Goal: Task Accomplishment & Management: Manage account settings

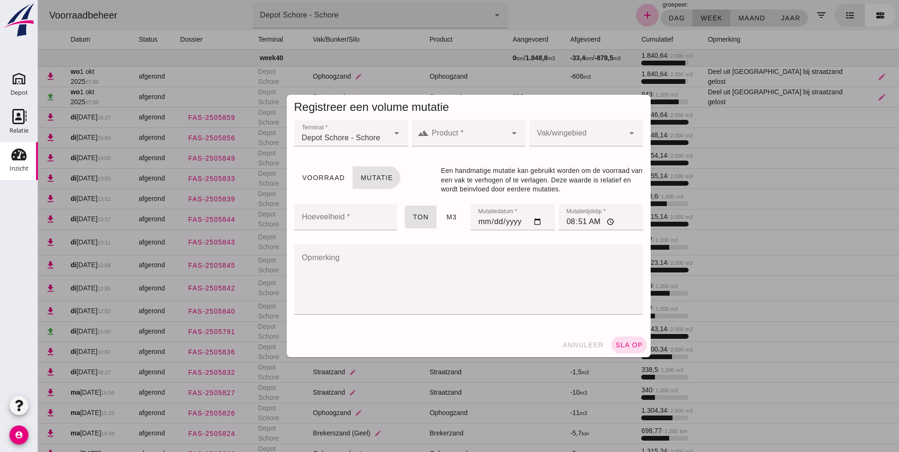
click at [459, 128] on div at bounding box center [468, 133] width 78 height 27
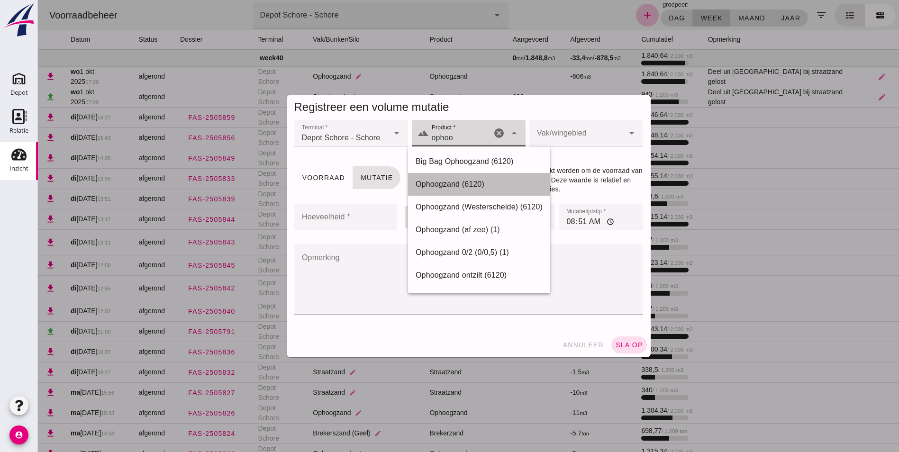
click at [448, 183] on div "Ophoogzand (6120)" at bounding box center [479, 184] width 127 height 11
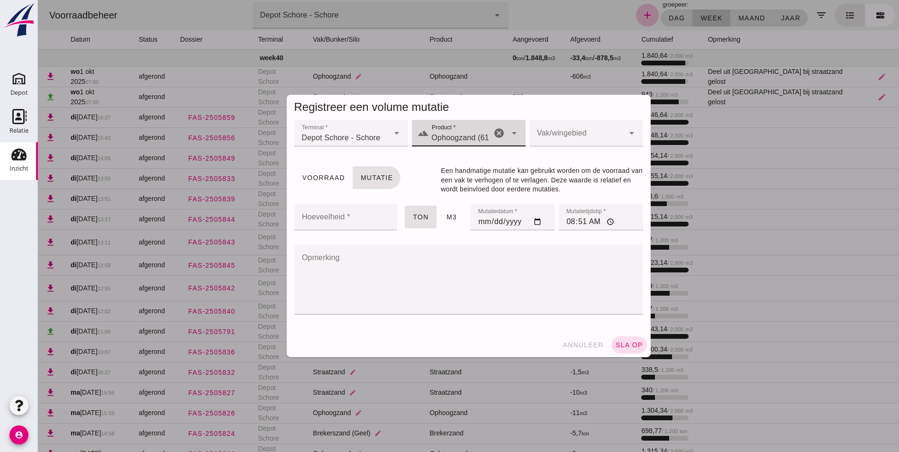
type input "Ophoogzand (6120)"
click at [583, 133] on div at bounding box center [576, 133] width 95 height 27
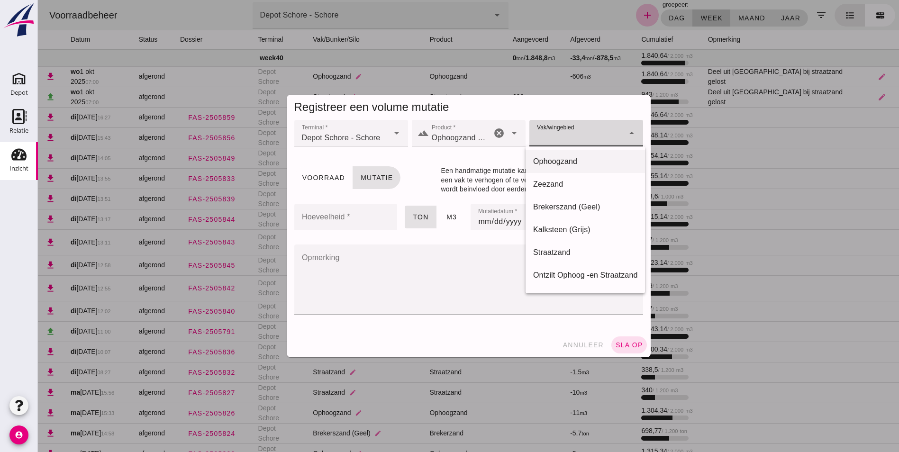
click at [562, 157] on div "Ophoogzand" at bounding box center [585, 161] width 104 height 11
type input "39"
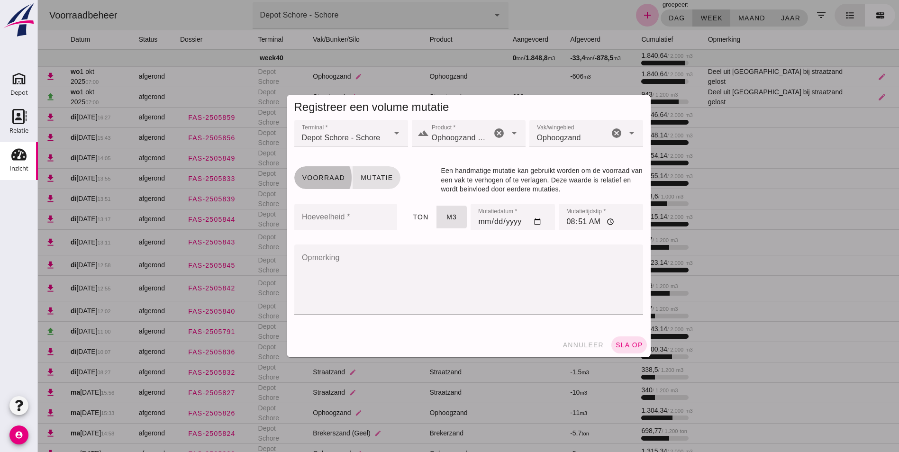
click at [314, 175] on span "Voorraad" at bounding box center [323, 178] width 43 height 8
click at [330, 215] on input "Hoeveelheid *" at bounding box center [343, 217] width 98 height 27
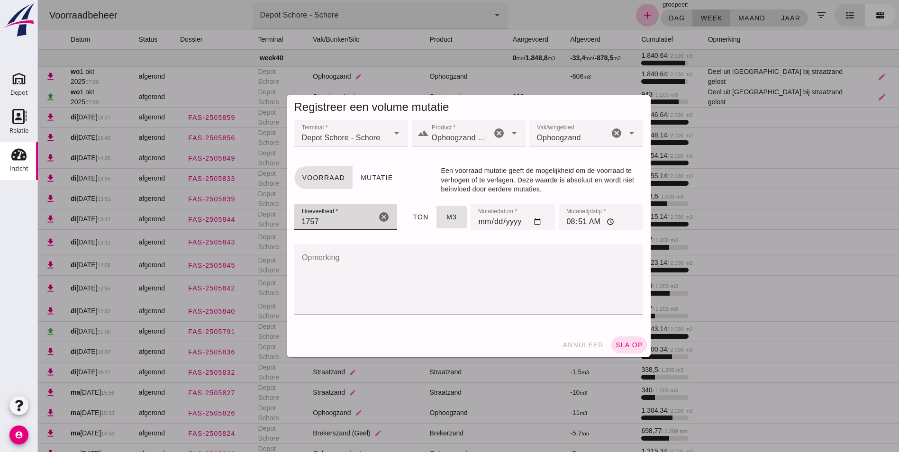
type input "1757"
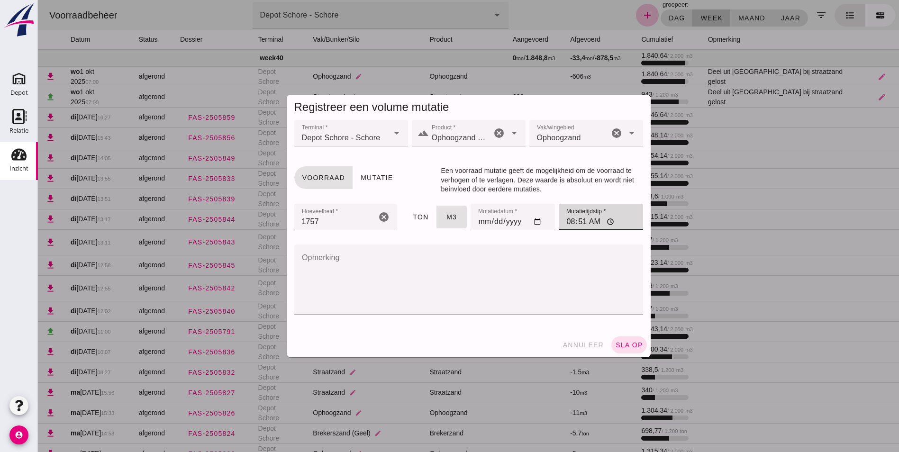
click at [567, 226] on input "08:51" at bounding box center [601, 217] width 84 height 27
type input "07:15"
click at [335, 256] on textarea "Opmerking" at bounding box center [465, 279] width 343 height 70
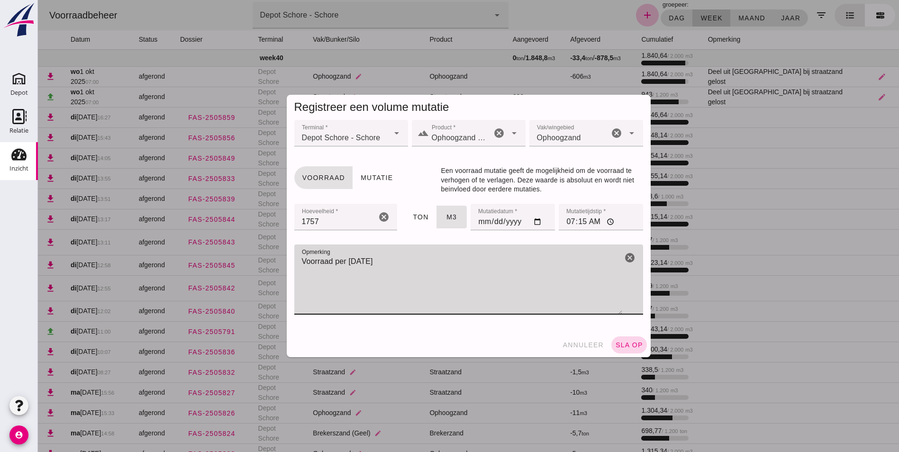
type textarea "Voorraad per [DATE]"
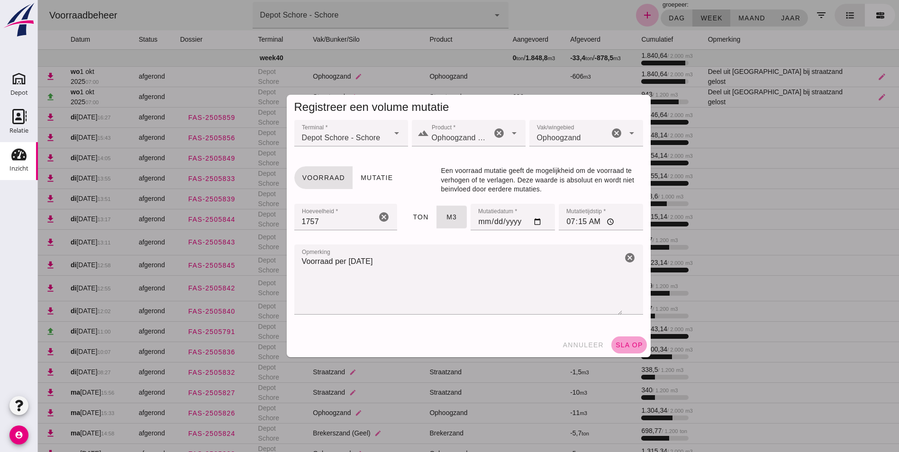
click at [628, 342] on span "sla op" at bounding box center [629, 345] width 28 height 8
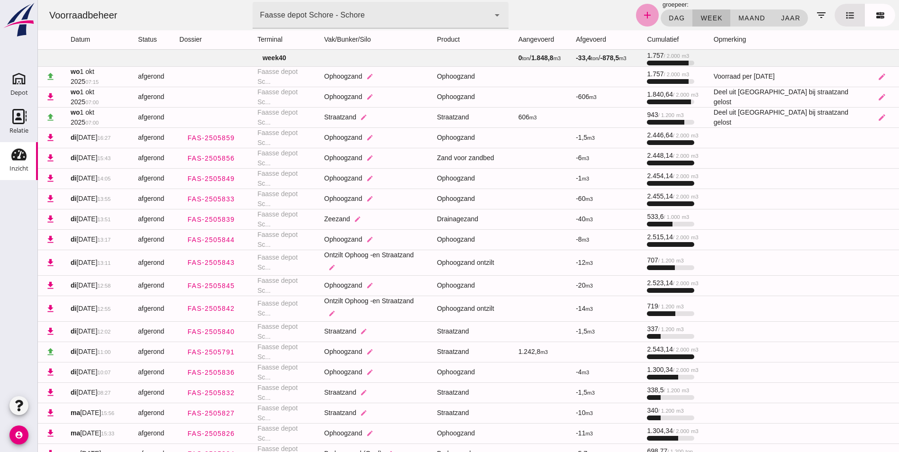
click at [646, 14] on icon "add" at bounding box center [646, 14] width 11 height 11
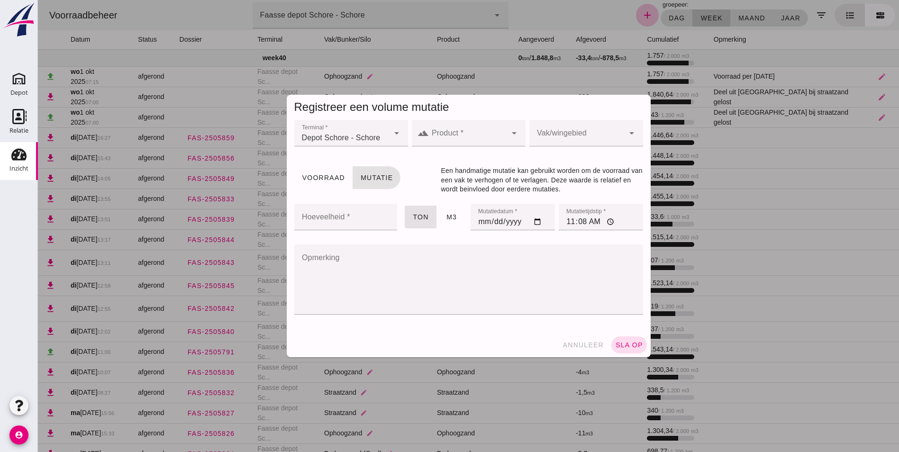
click at [482, 127] on div at bounding box center [468, 133] width 78 height 27
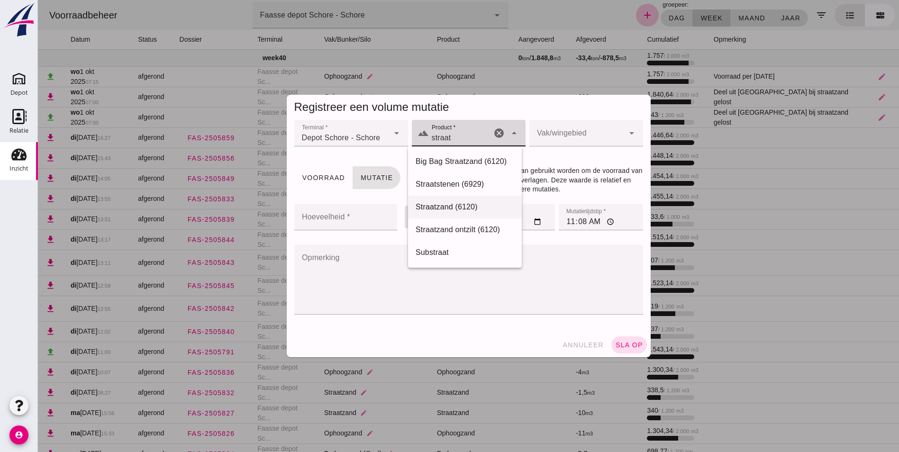
click at [448, 205] on div "Straatzand (6120)" at bounding box center [465, 206] width 99 height 11
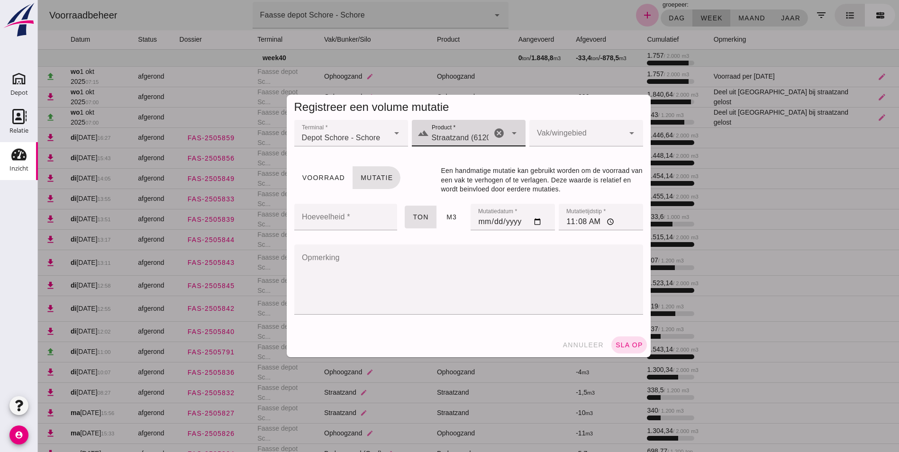
type input "Straatzand (6120)"
click at [567, 130] on div at bounding box center [576, 133] width 95 height 27
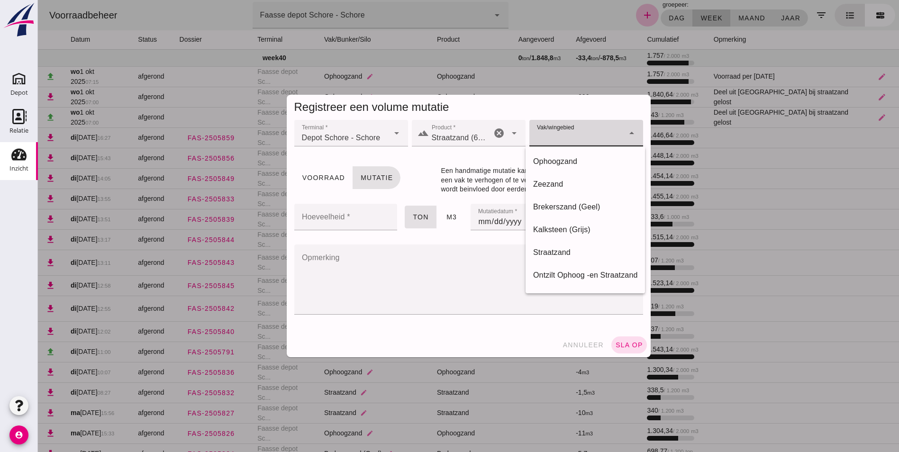
drag, startPoint x: 555, startPoint y: 253, endPoint x: 550, endPoint y: 253, distance: 5.2
click at [555, 253] on div "Straatzand" at bounding box center [585, 252] width 104 height 11
type input "283"
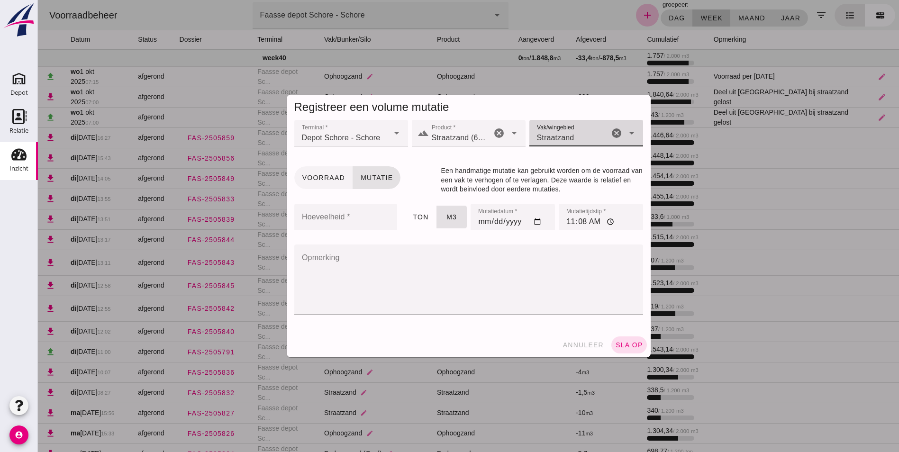
click at [315, 174] on span "Voorraad" at bounding box center [323, 178] width 43 height 8
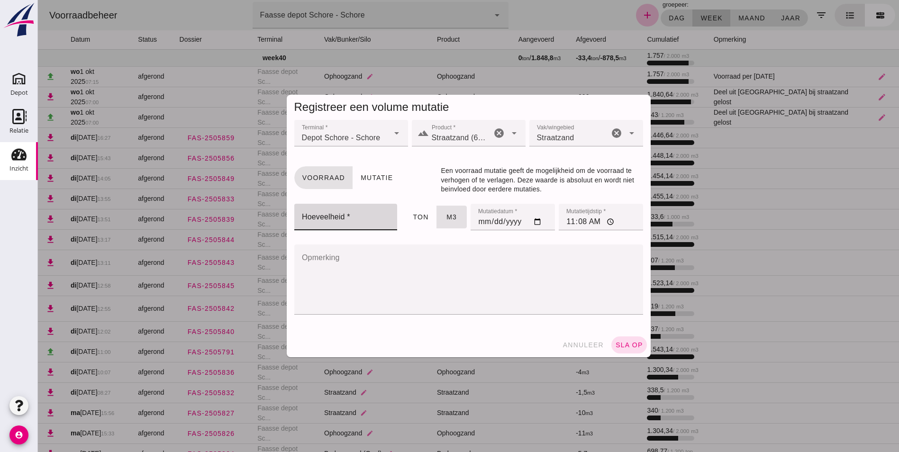
click at [336, 219] on input "Hoeveelheid *" at bounding box center [343, 217] width 98 height 27
type input "935"
click at [565, 225] on input "11:08" at bounding box center [601, 217] width 84 height 27
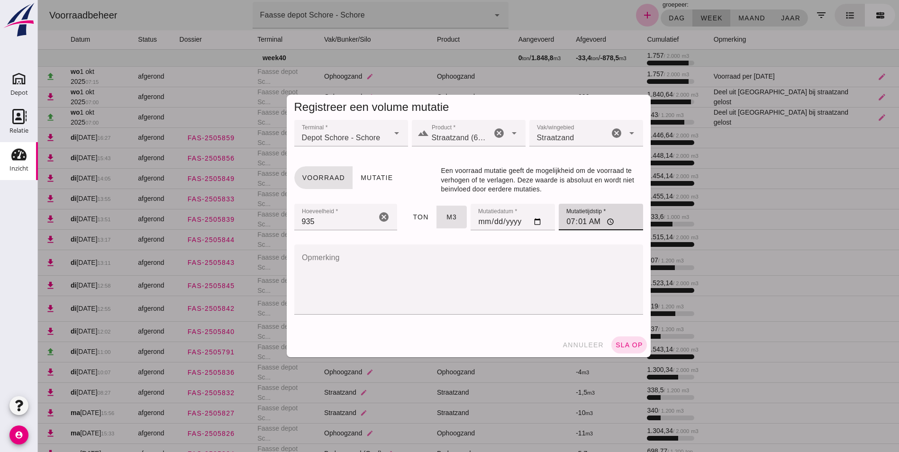
type input "07:15"
click at [340, 264] on textarea "Opmerking" at bounding box center [465, 279] width 343 height 70
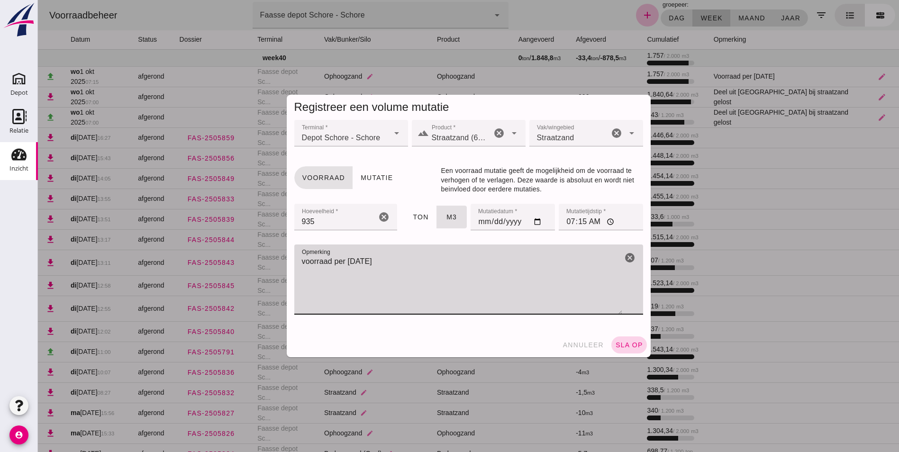
type textarea "voorraad per [DATE]"
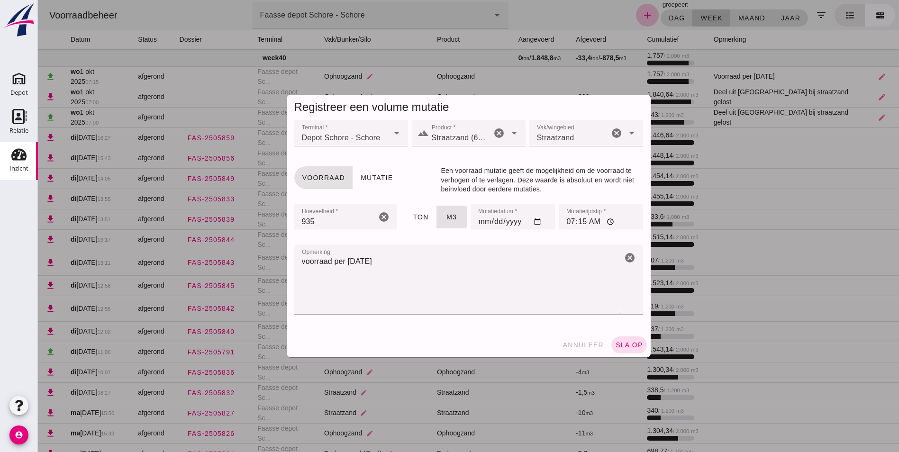
click at [623, 344] on span "sla op" at bounding box center [629, 345] width 28 height 8
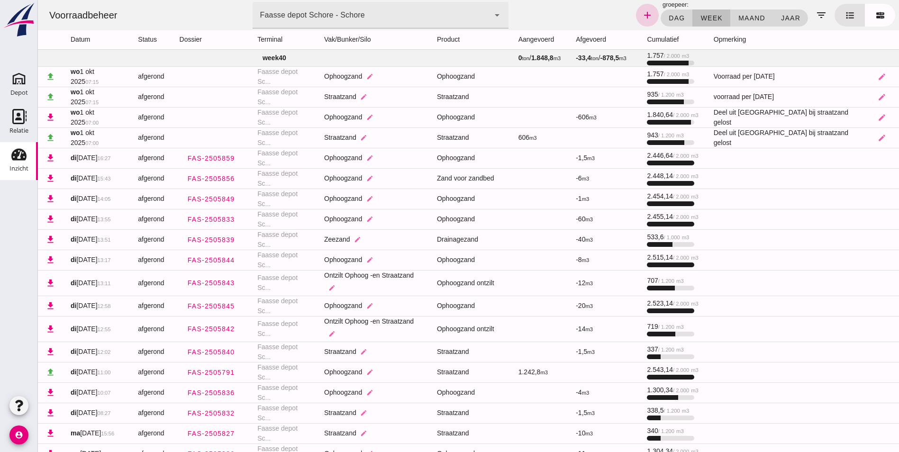
click at [646, 16] on icon "add" at bounding box center [646, 14] width 11 height 11
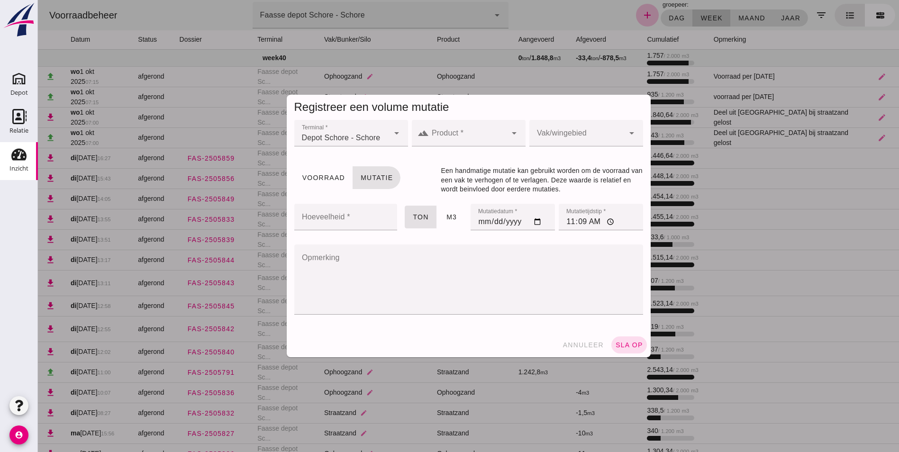
click at [461, 134] on input "Product *" at bounding box center [468, 137] width 78 height 11
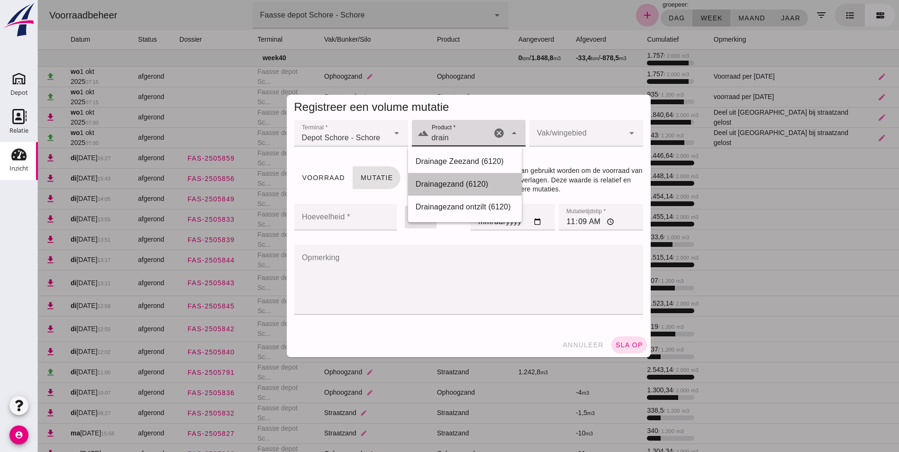
click at [451, 181] on div "Drainagezand (6120)" at bounding box center [465, 184] width 99 height 11
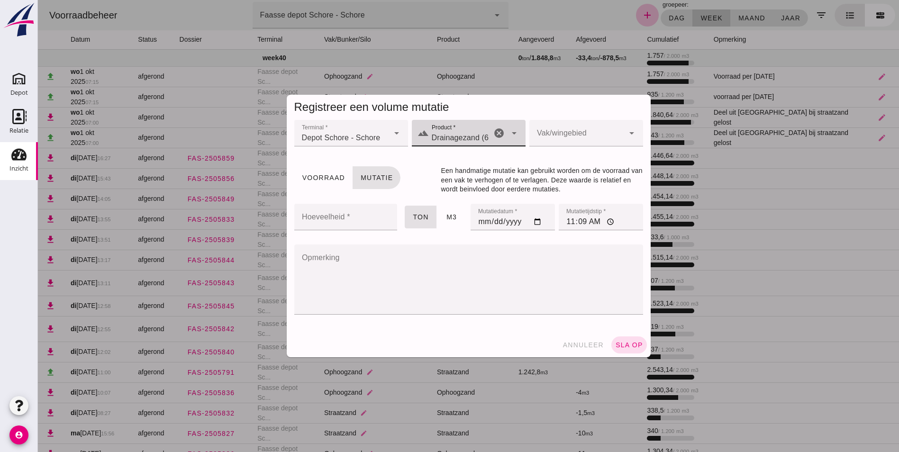
type input "Drainagezand (6120)"
click at [565, 131] on div at bounding box center [576, 133] width 95 height 27
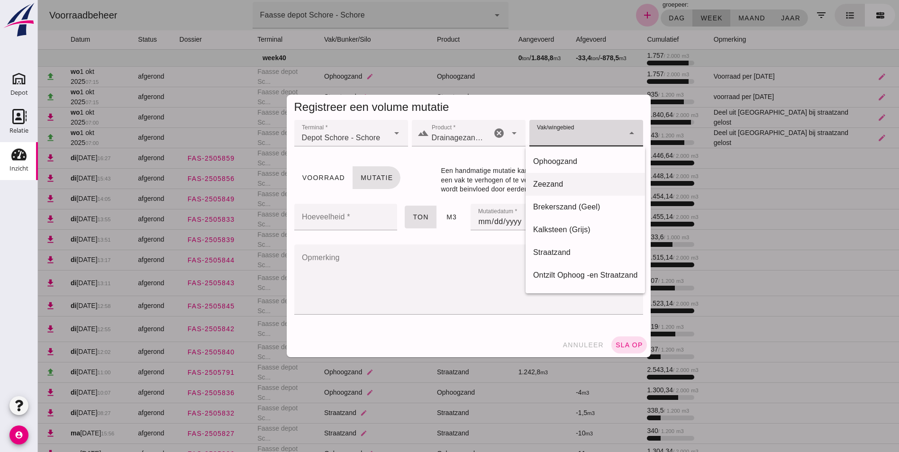
click at [547, 178] on div "Zeezand" at bounding box center [584, 184] width 119 height 23
type input "280"
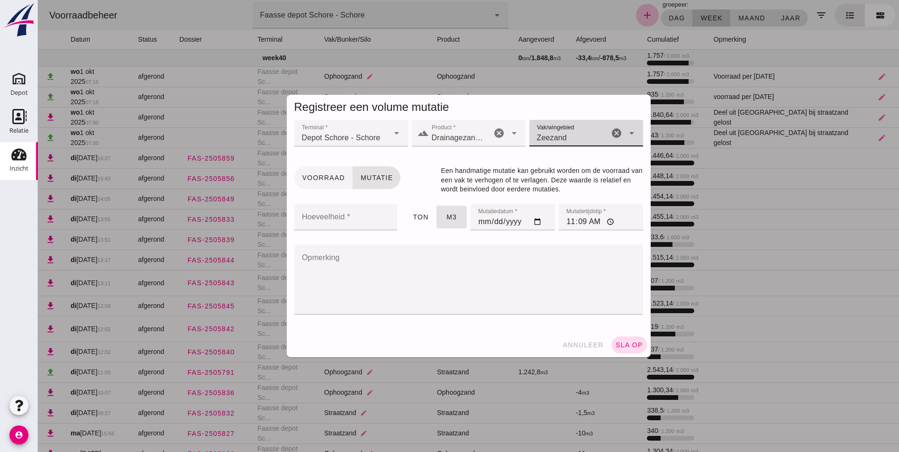
click at [315, 177] on span "Voorraad" at bounding box center [323, 178] width 43 height 8
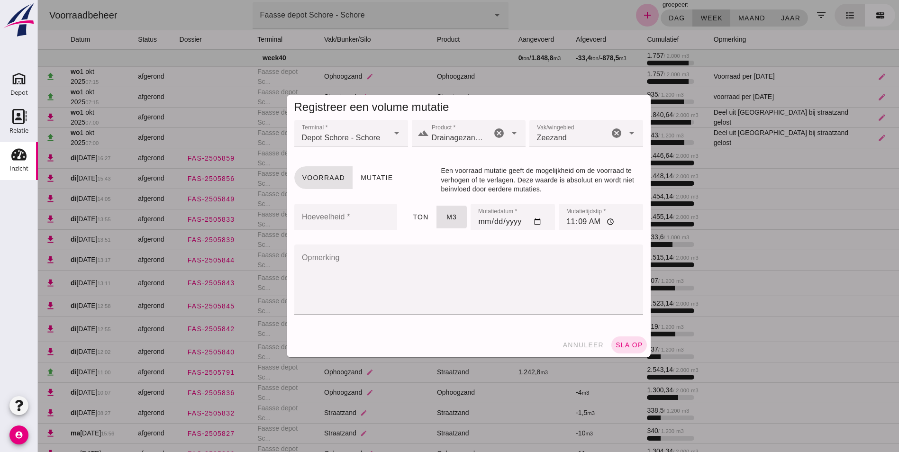
click at [338, 217] on input "Hoeveelheid *" at bounding box center [343, 217] width 98 height 27
type input "407"
click at [565, 223] on input "11:09" at bounding box center [601, 217] width 84 height 27
type input "07:15"
click at [347, 258] on textarea "Opmerking" at bounding box center [465, 279] width 343 height 70
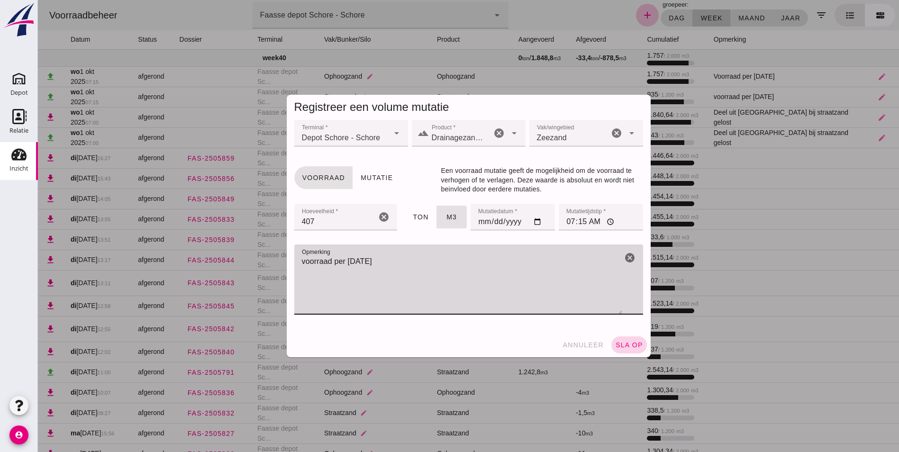
type textarea "voorraad per [DATE]"
click at [621, 346] on span "sla op" at bounding box center [629, 345] width 28 height 8
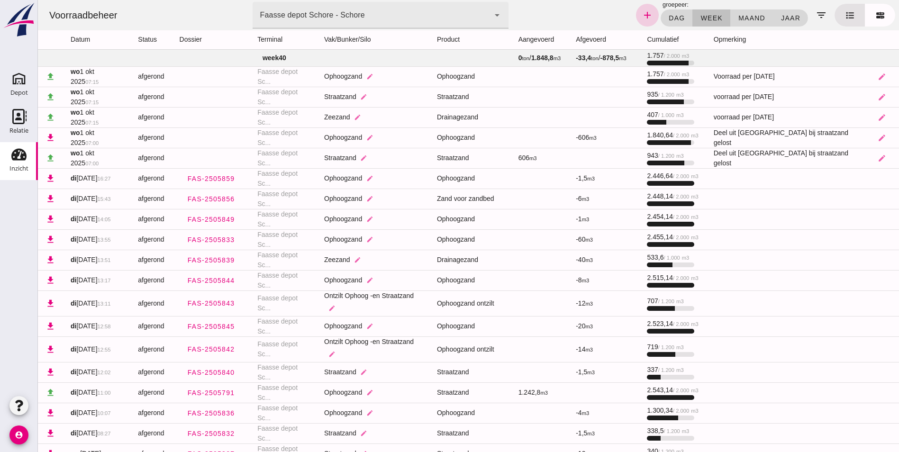
click at [646, 13] on icon "add" at bounding box center [646, 14] width 11 height 11
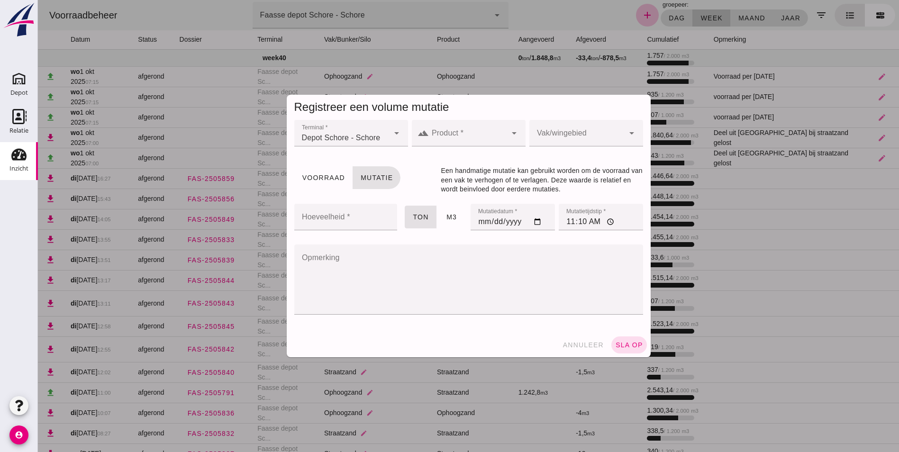
click at [487, 133] on input "Product *" at bounding box center [468, 137] width 78 height 11
type input "k"
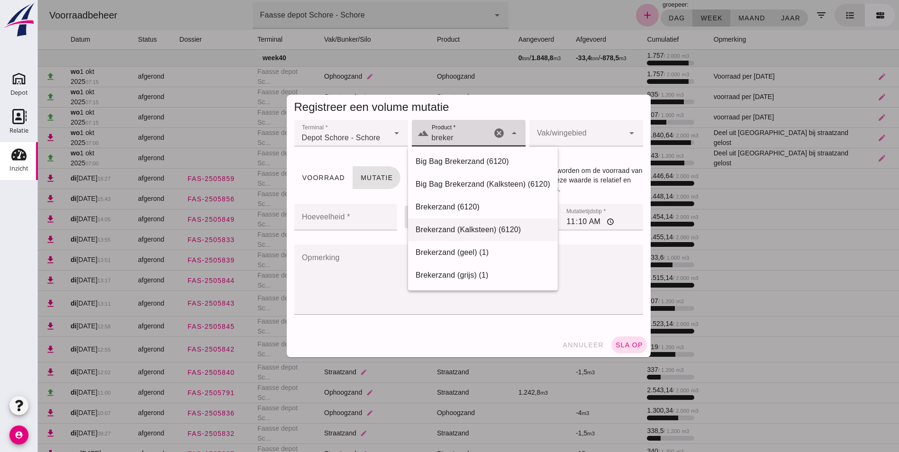
click at [447, 227] on div "Brekerzand (Kalksteen) (6120)" at bounding box center [483, 229] width 135 height 11
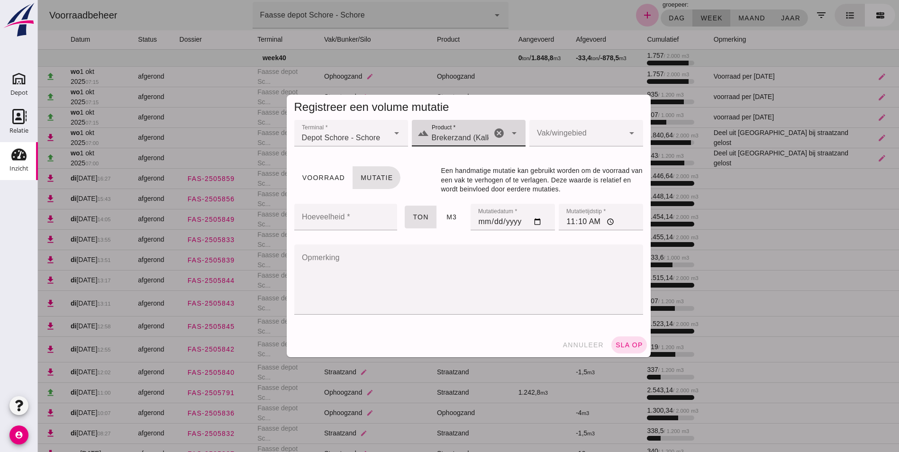
type input "Brekerzand (Kalksteen) (6120)"
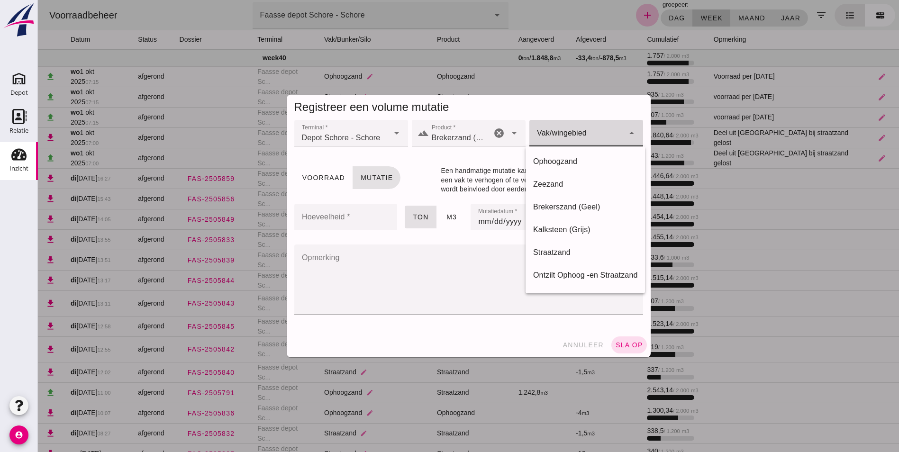
click at [544, 130] on div at bounding box center [576, 133] width 95 height 27
click at [552, 229] on div "Kalksteen (Grijs)" at bounding box center [585, 229] width 104 height 11
type input "282"
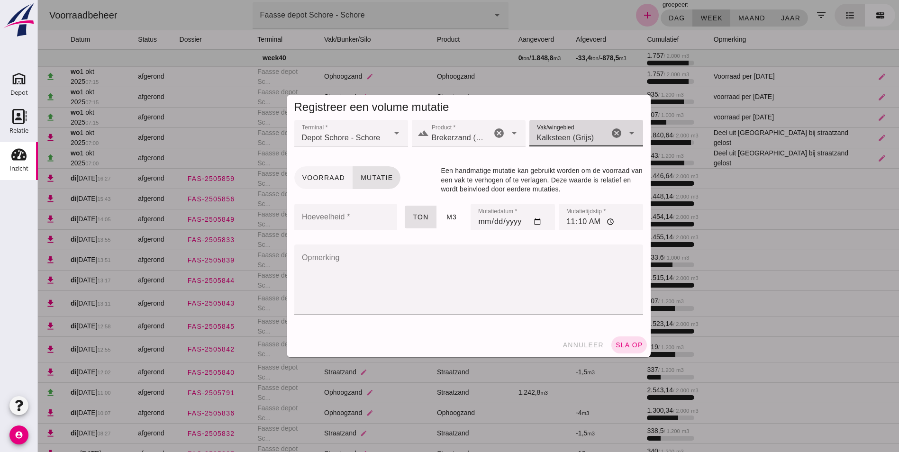
click at [310, 174] on span "Voorraad" at bounding box center [323, 178] width 43 height 8
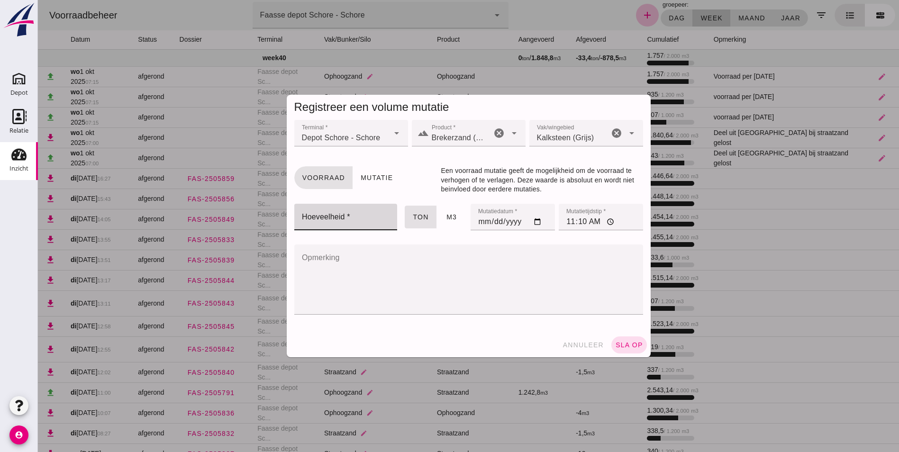
click at [322, 221] on input "Hoeveelheid *" at bounding box center [343, 217] width 98 height 27
type input "1078"
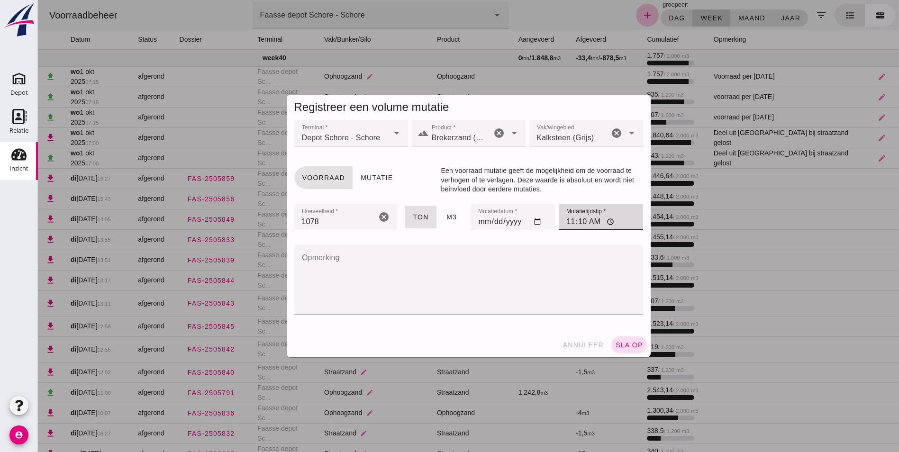
click at [569, 219] on input "11:10" at bounding box center [601, 217] width 84 height 27
type input "07:15"
click at [357, 273] on textarea "Opmerking" at bounding box center [465, 279] width 343 height 70
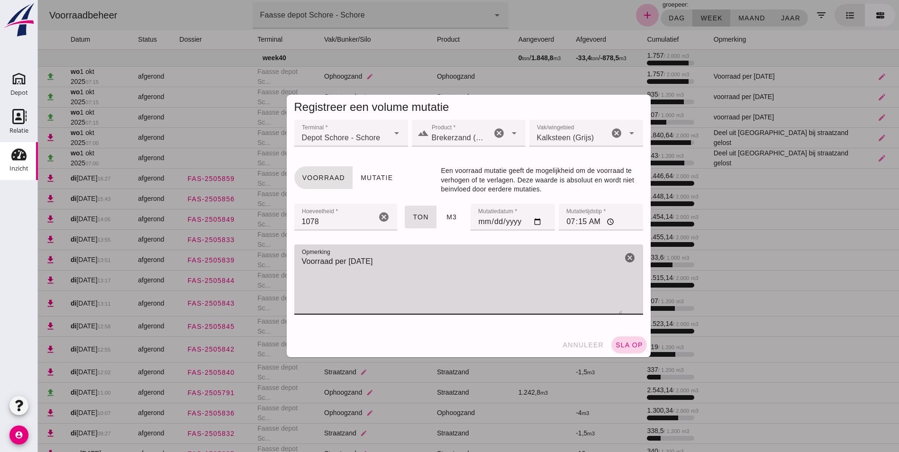
type textarea "Voorraad per [DATE]"
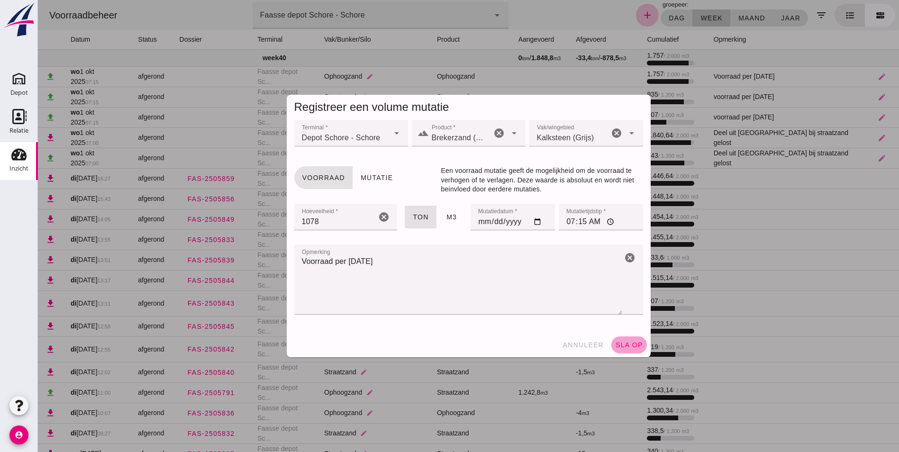
click at [622, 345] on span "sla op" at bounding box center [629, 345] width 28 height 8
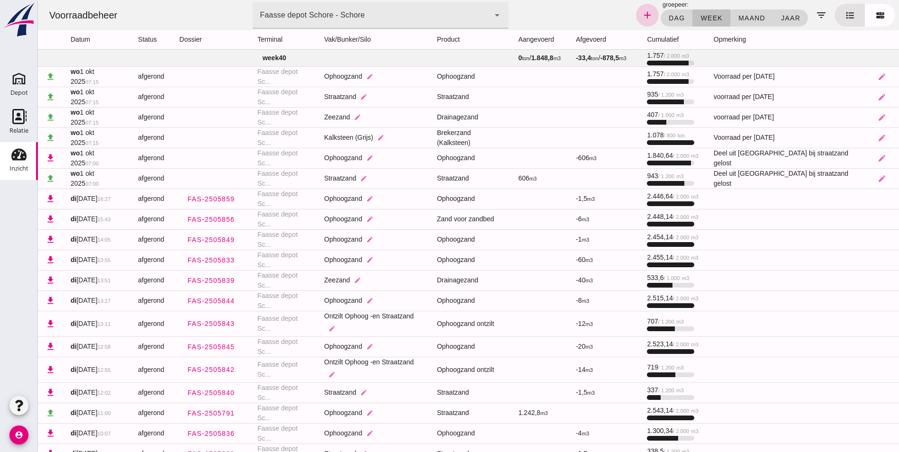
click at [648, 15] on icon "add" at bounding box center [646, 14] width 11 height 11
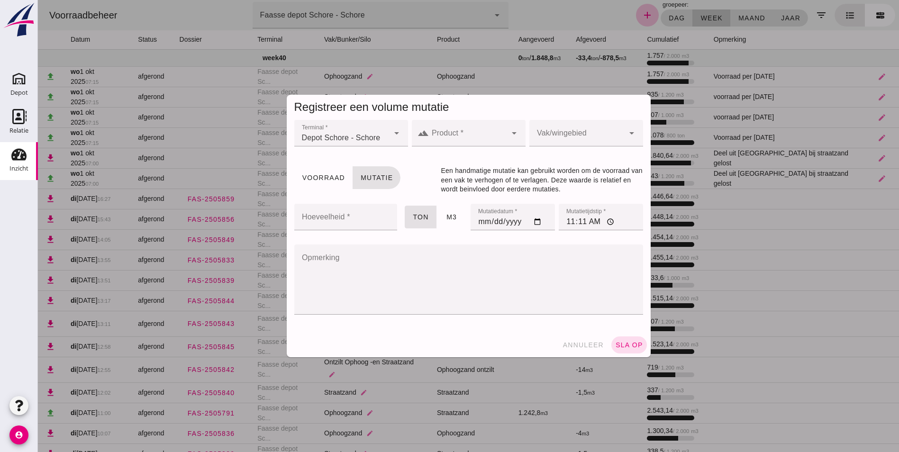
click at [461, 129] on div at bounding box center [468, 133] width 78 height 27
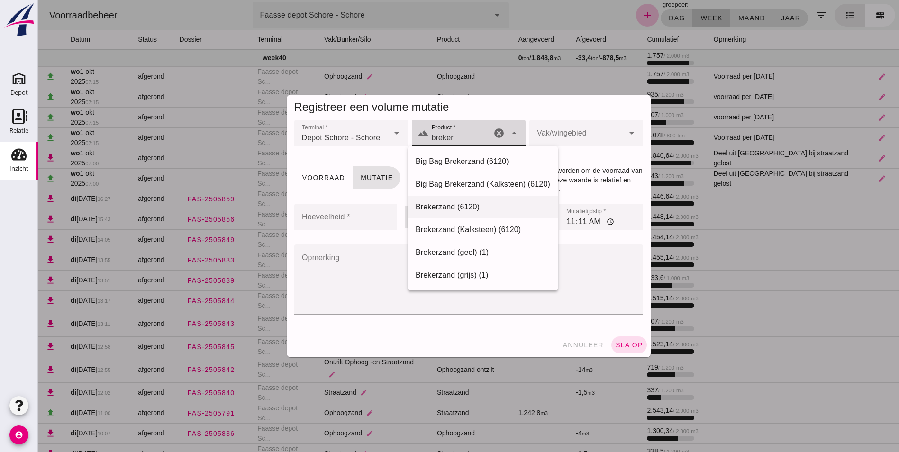
click at [444, 204] on div "Brekerzand (6120)" at bounding box center [483, 206] width 135 height 11
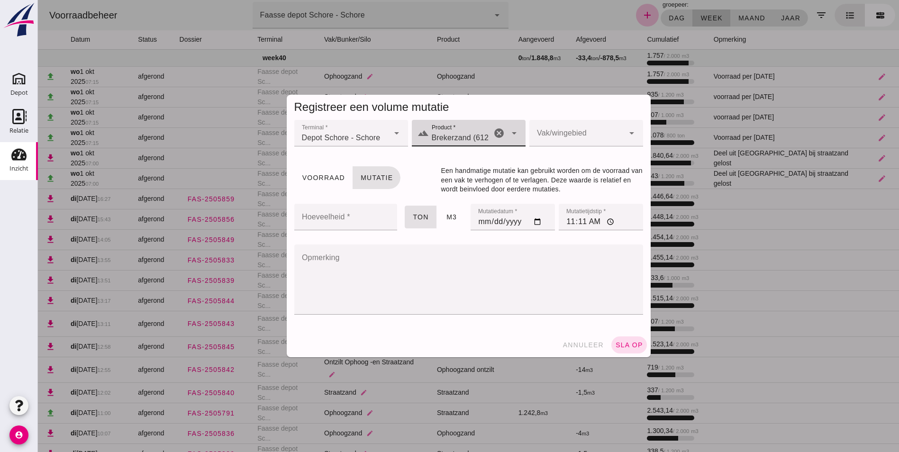
type input "Brekerzand (6120)"
click at [553, 127] on div at bounding box center [576, 133] width 95 height 27
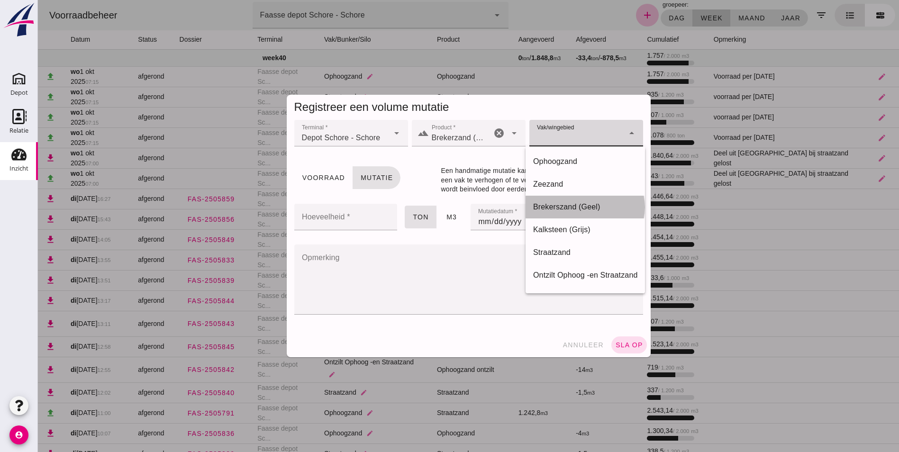
click at [558, 205] on div "Brekerszand (Geel)" at bounding box center [585, 206] width 104 height 11
type input "281"
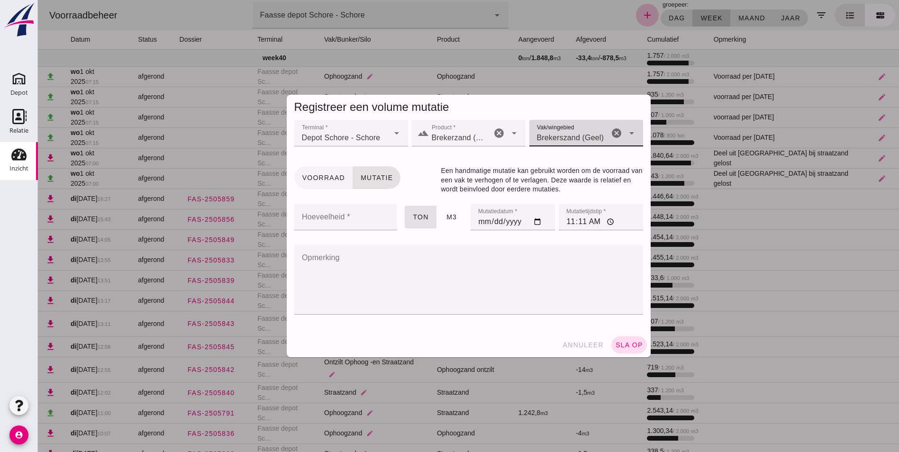
click at [317, 177] on span "Voorraad" at bounding box center [323, 178] width 43 height 8
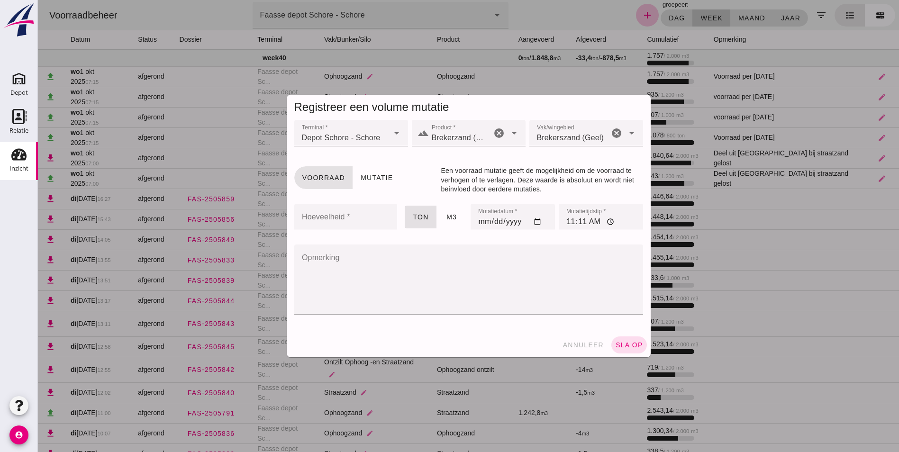
click at [324, 221] on input "Hoeveelheid *" at bounding box center [343, 217] width 98 height 27
type input "735"
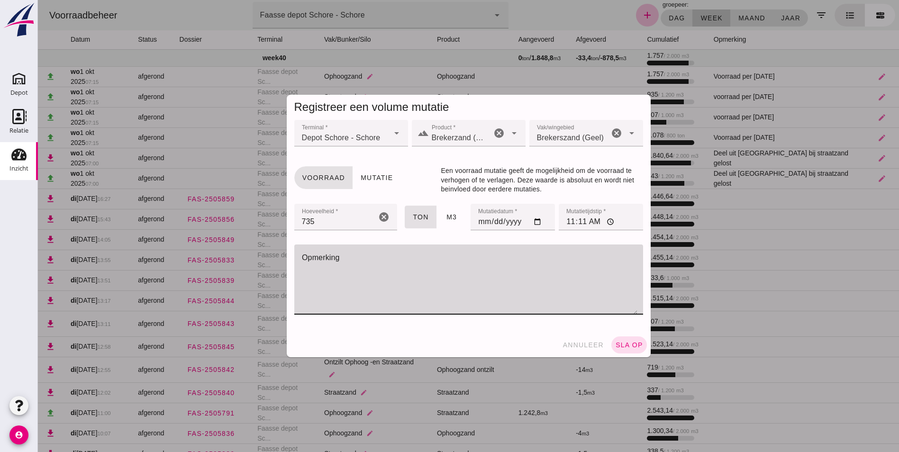
click at [325, 253] on textarea "Opmerking" at bounding box center [465, 279] width 343 height 70
type textarea "Voorraad per [DATE]"
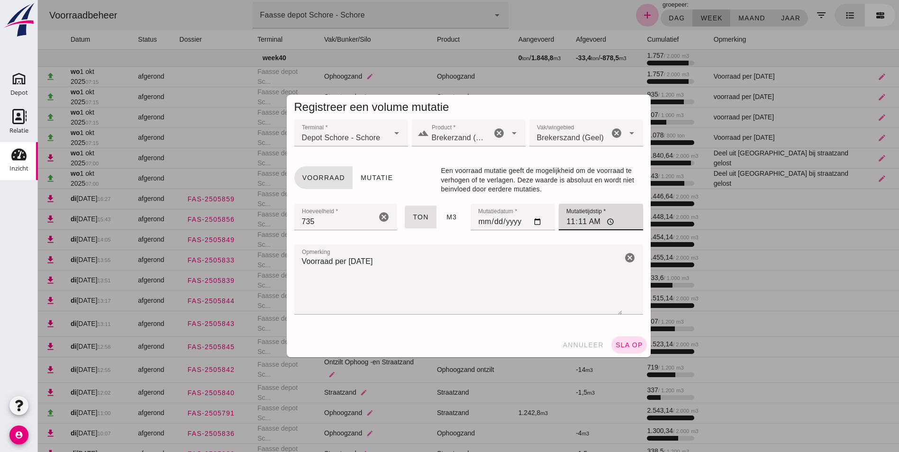
click at [566, 221] on input "11:11" at bounding box center [601, 217] width 84 height 27
type input "07:15"
click at [618, 341] on span "sla op" at bounding box center [629, 345] width 28 height 8
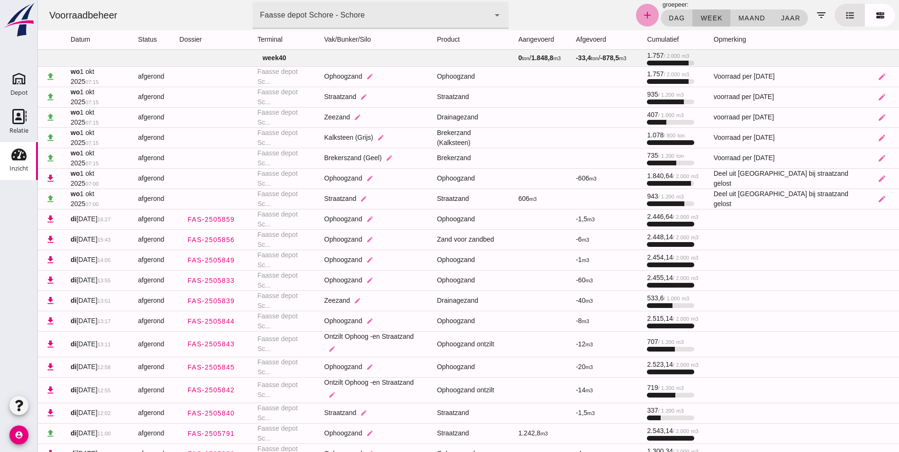
click at [643, 15] on icon "add" at bounding box center [646, 14] width 11 height 11
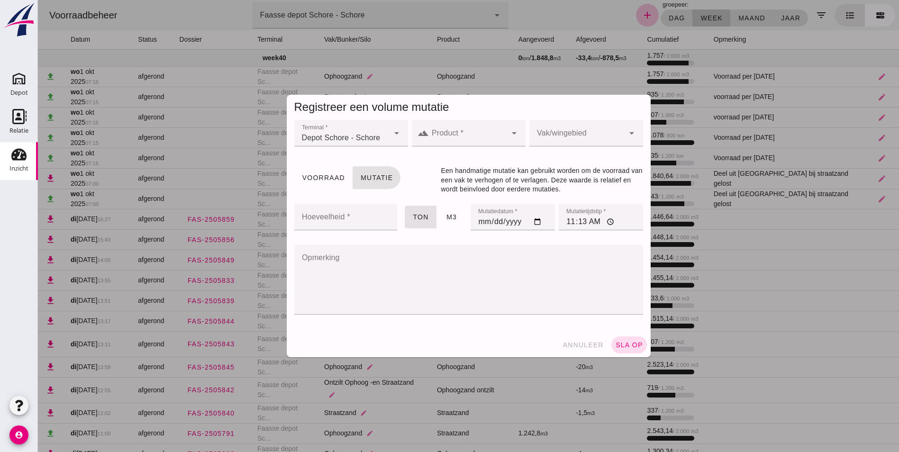
click at [439, 130] on div at bounding box center [468, 133] width 78 height 27
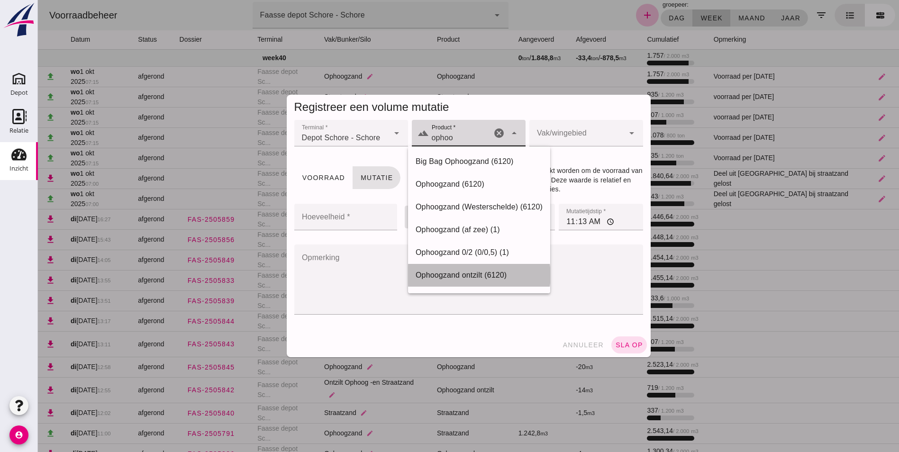
click at [452, 270] on div "Ophoogzand ontzilt (6120)" at bounding box center [479, 275] width 127 height 11
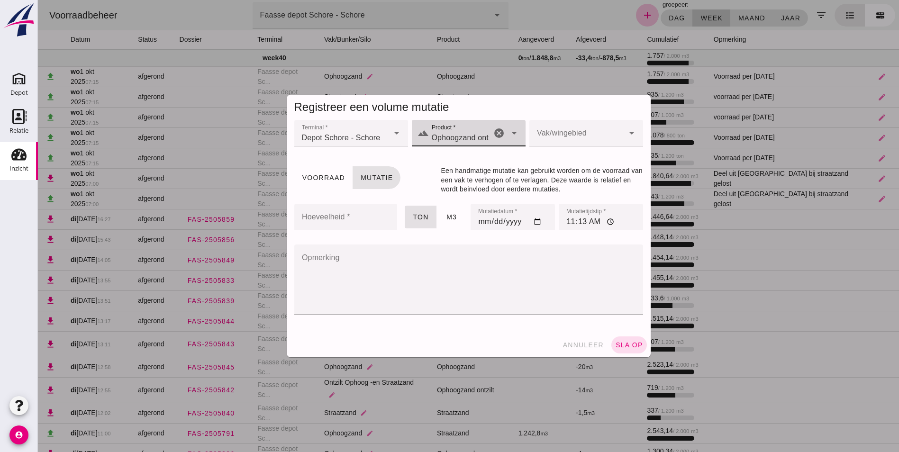
type input "Ophoogzand ontzilt (6120)"
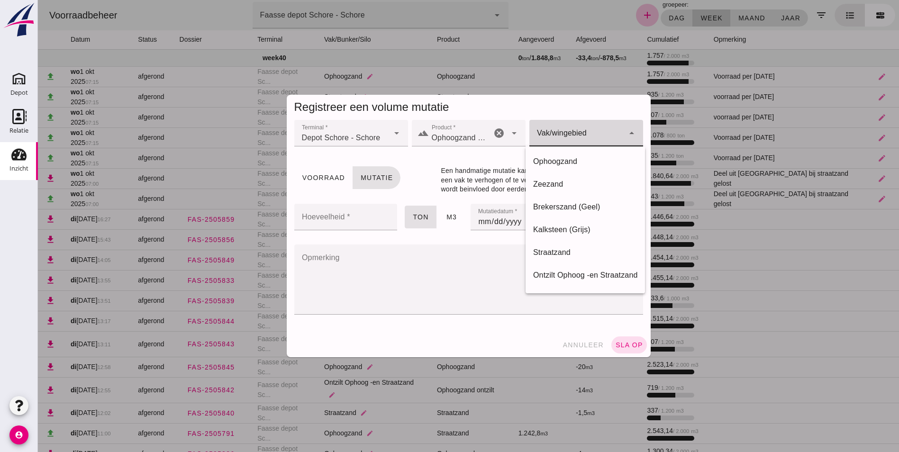
click at [553, 130] on div at bounding box center [576, 133] width 95 height 27
click at [579, 273] on div "Ontzilt Ophoog -en Straatzand" at bounding box center [585, 275] width 104 height 11
type input "284"
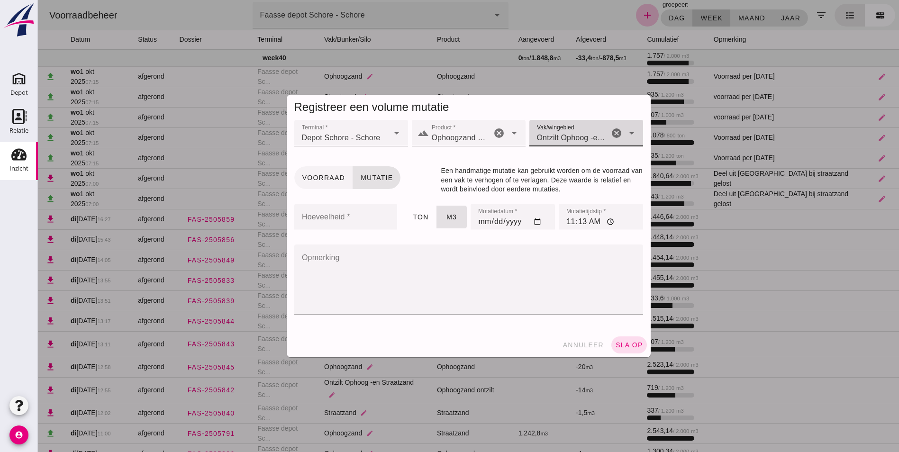
click at [314, 173] on button "Voorraad" at bounding box center [323, 177] width 58 height 23
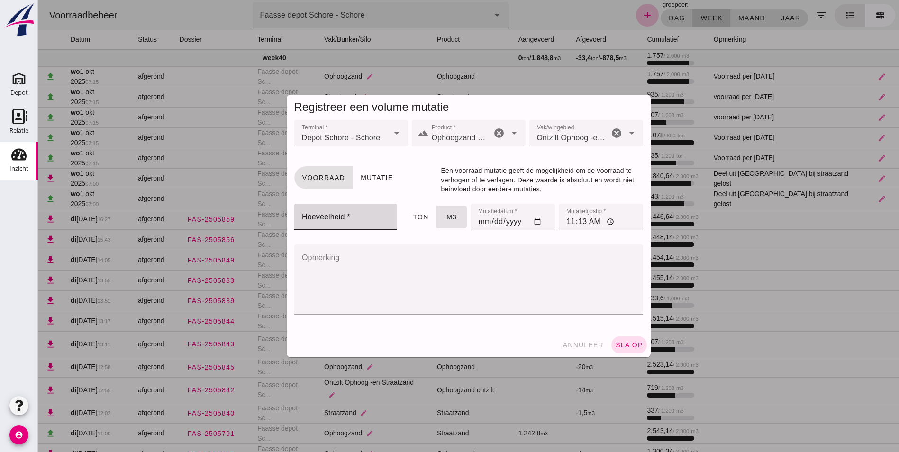
click at [325, 217] on input "Hoeveelheid *" at bounding box center [343, 217] width 98 height 27
type input "677"
click at [573, 223] on input "11:13" at bounding box center [601, 217] width 84 height 27
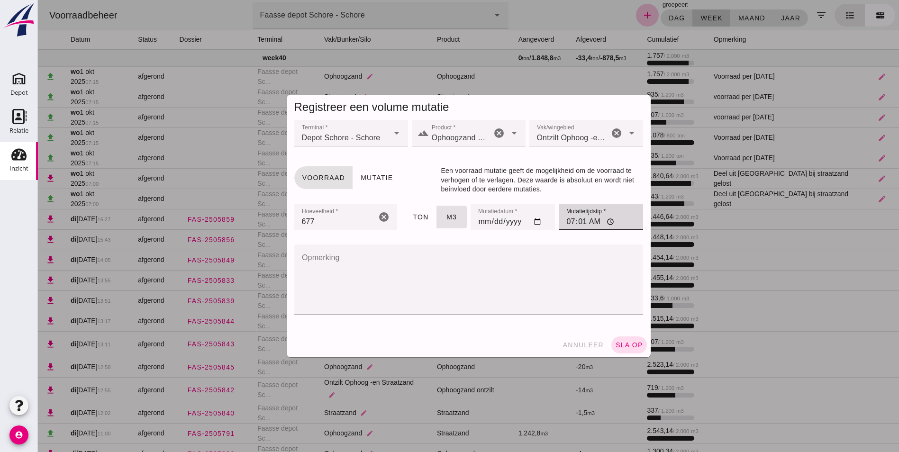
type input "07:15"
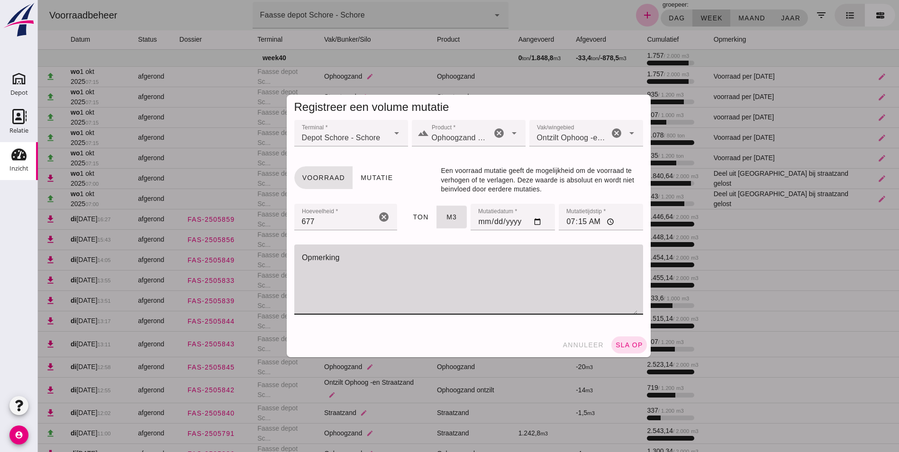
click at [388, 266] on textarea "Opmerking" at bounding box center [465, 279] width 343 height 70
type textarea "Voorraad per [DATE]"
click at [627, 345] on span "sla op" at bounding box center [629, 345] width 28 height 8
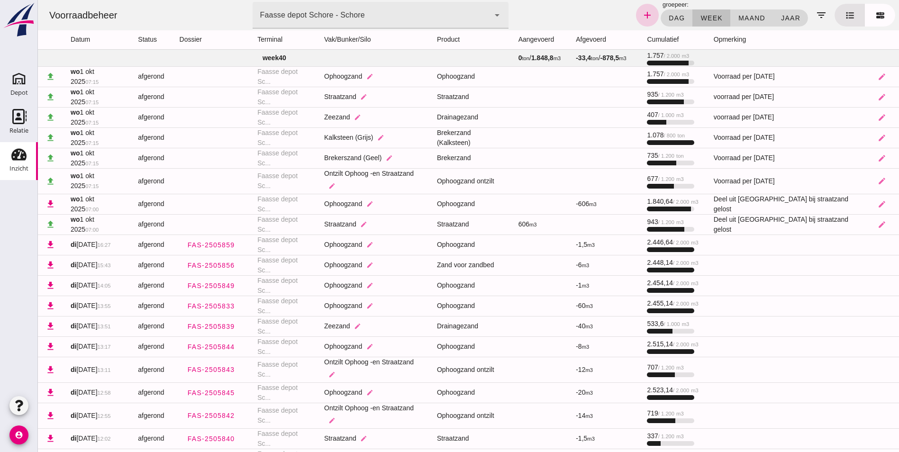
click at [644, 16] on icon "add" at bounding box center [646, 14] width 11 height 11
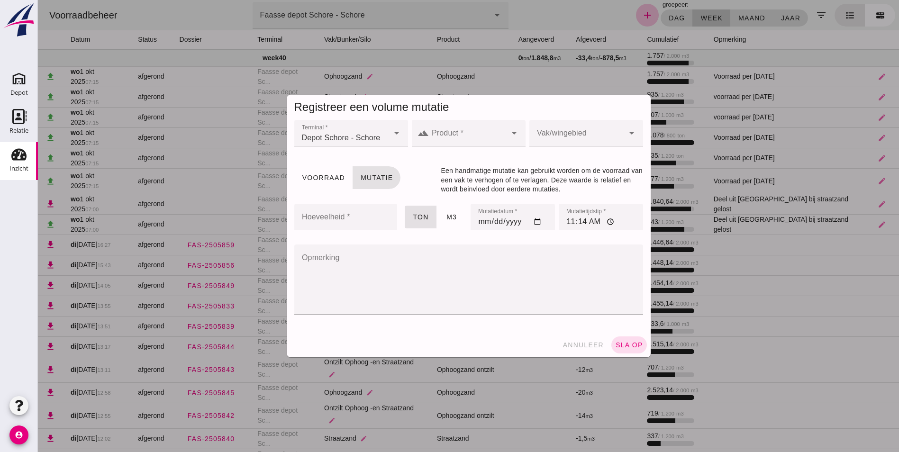
click at [445, 127] on div at bounding box center [468, 133] width 78 height 27
type input "mengra"
click at [510, 134] on icon "arrow_drop_down" at bounding box center [513, 132] width 11 height 11
click at [497, 129] on icon "cancel" at bounding box center [498, 132] width 11 height 11
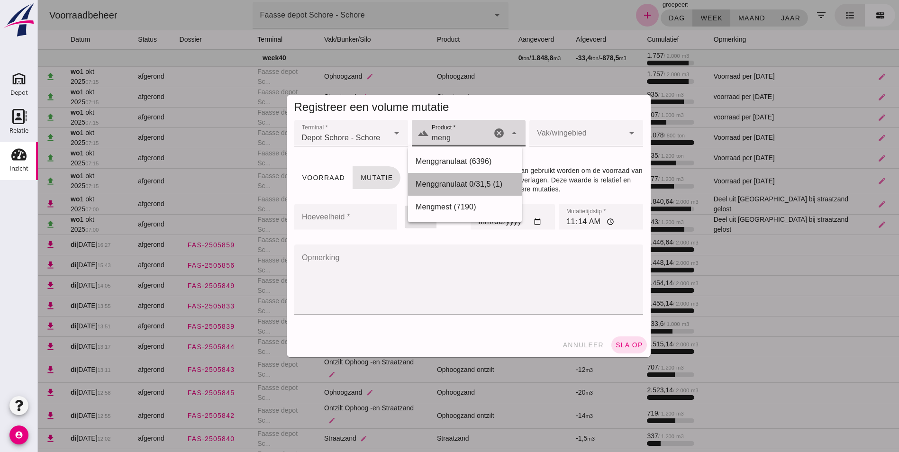
click at [446, 180] on div "Menggranulaat 0/31,5 (1)" at bounding box center [465, 184] width 99 height 11
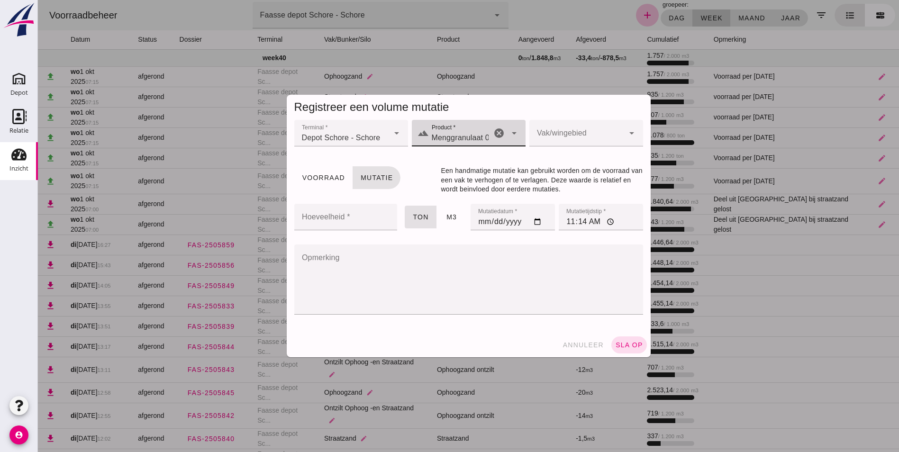
type input "Menggranulaat 0/31,5 (1)"
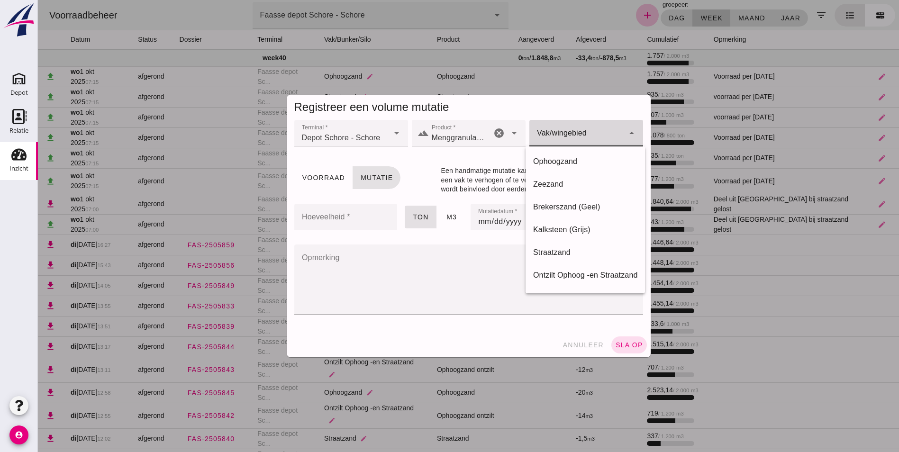
click at [565, 129] on div at bounding box center [576, 133] width 95 height 27
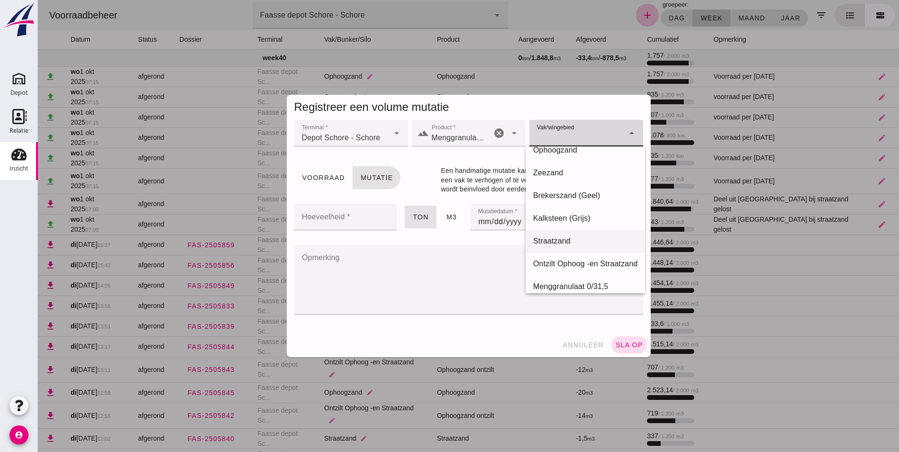
scroll to position [20, 0]
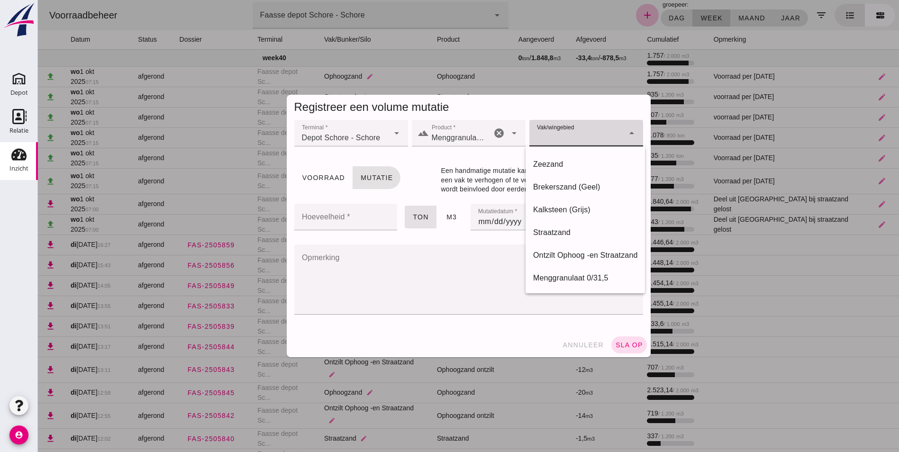
click at [558, 273] on div "Menggranulaat 0/31,5" at bounding box center [585, 277] width 104 height 11
type input "285"
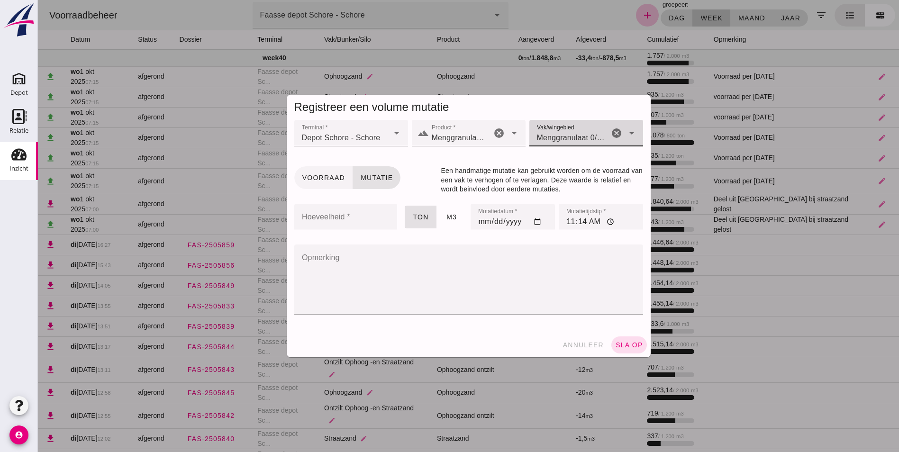
click at [318, 176] on span "Voorraad" at bounding box center [323, 178] width 43 height 8
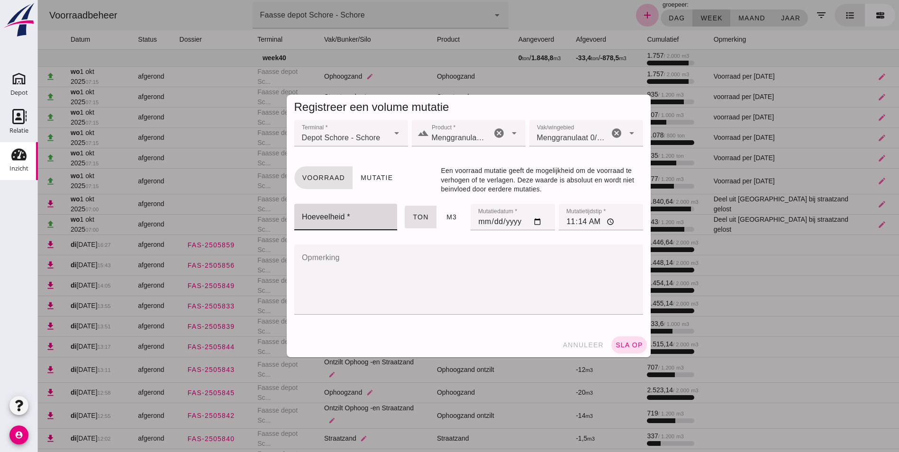
click at [321, 218] on input "Hoeveelheid *" at bounding box center [343, 217] width 98 height 27
type input "379"
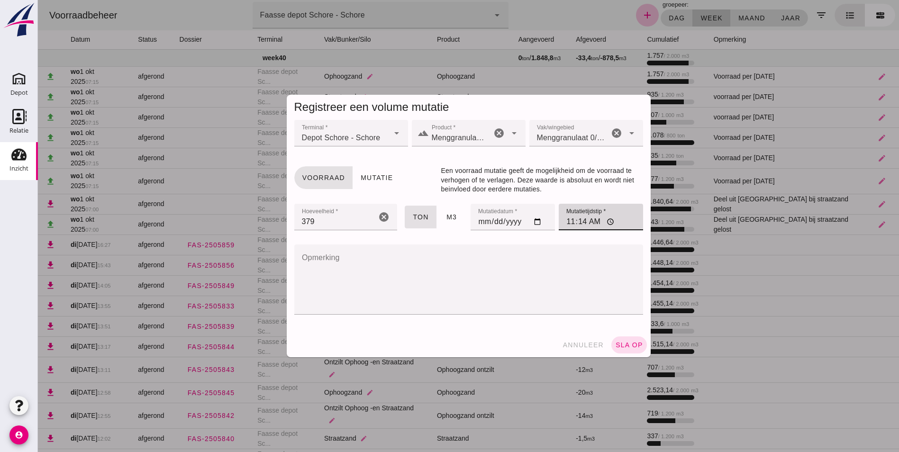
click at [565, 220] on input "11:14" at bounding box center [601, 217] width 84 height 27
type input "07:15"
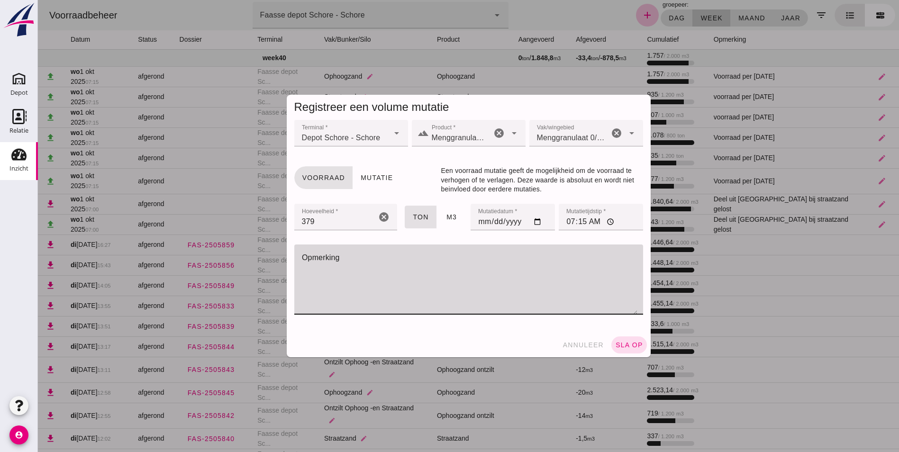
click at [341, 259] on textarea "Opmerking" at bounding box center [465, 279] width 343 height 70
type textarea "Voorraad per [DATE]"
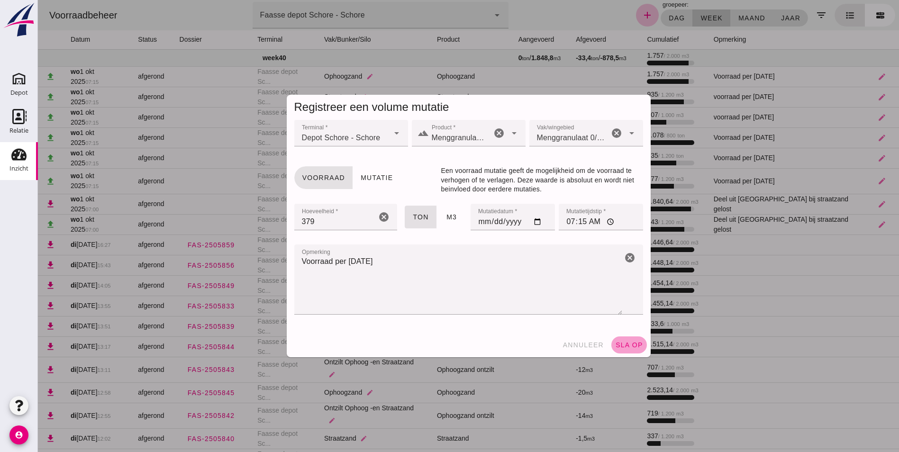
click at [628, 344] on span "sla op" at bounding box center [629, 345] width 28 height 8
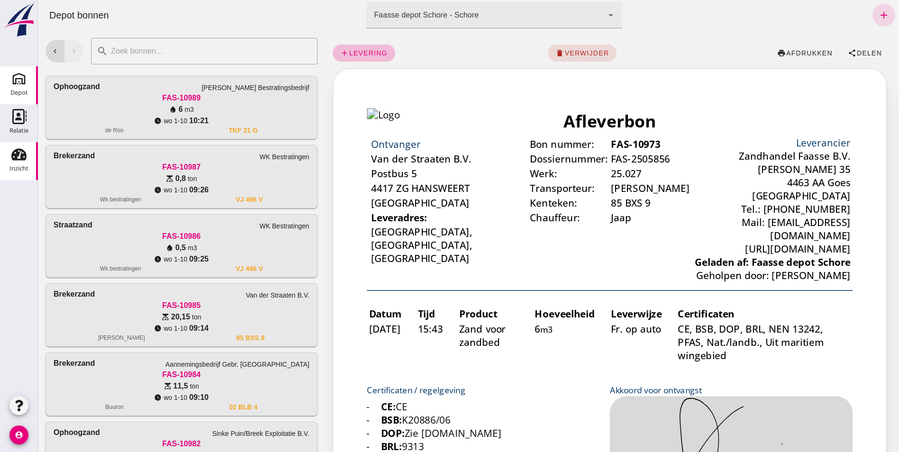
click at [22, 158] on use at bounding box center [18, 155] width 15 height 12
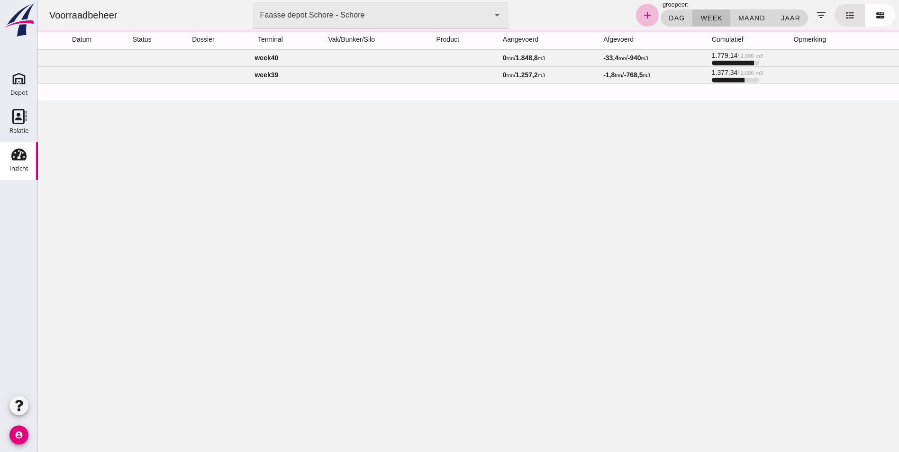
click at [273, 58] on td "week 40" at bounding box center [266, 57] width 457 height 17
click at [17, 81] on icon "Depot" at bounding box center [18, 78] width 15 height 15
